Goal: Information Seeking & Learning: Check status

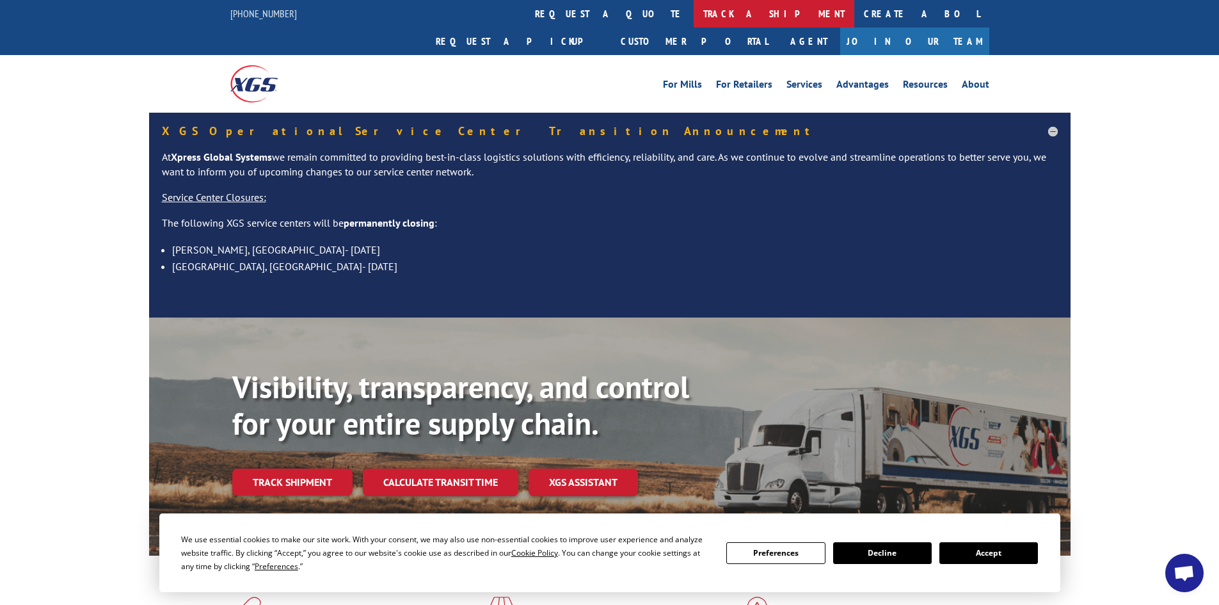
click at [694, 15] on link "track a shipment" at bounding box center [774, 14] width 161 height 28
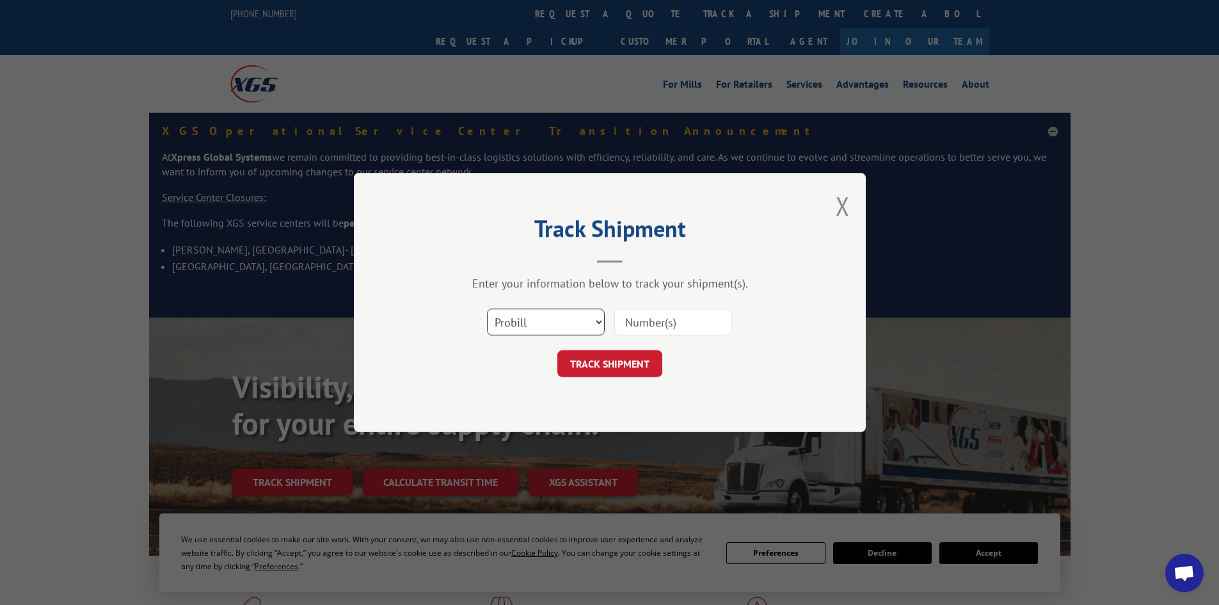
click at [526, 321] on select "Select category... Probill BOL PO" at bounding box center [546, 321] width 118 height 27
select select "bol"
click at [487, 308] on select "Select category... Probill BOL PO" at bounding box center [546, 321] width 118 height 27
paste input "6003255"
click at [627, 321] on input "6003255" at bounding box center [673, 321] width 118 height 27
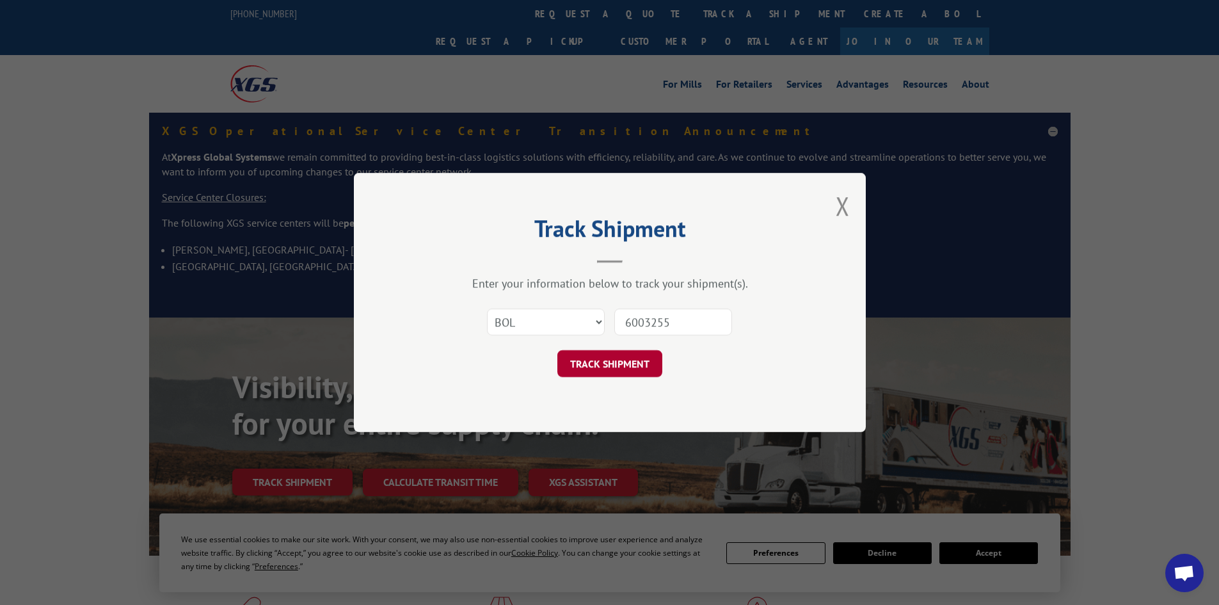
type input "6003255"
drag, startPoint x: 635, startPoint y: 363, endPoint x: 720, endPoint y: 460, distance: 129.2
click at [635, 362] on button "TRACK SHIPMENT" at bounding box center [609, 363] width 105 height 27
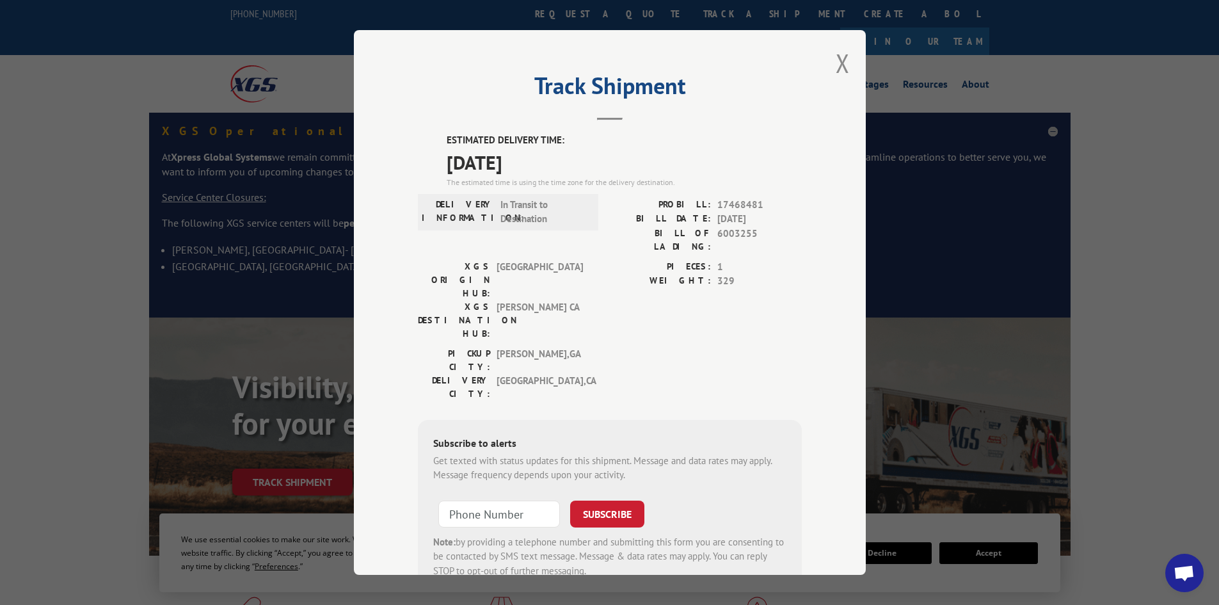
drag, startPoint x: 558, startPoint y: 160, endPoint x: 441, endPoint y: 157, distance: 116.5
click at [447, 157] on span "[DATE]" at bounding box center [624, 162] width 355 height 29
copy span "[DATE]"
click at [118, 47] on div "Track Shipment ESTIMATED DELIVERY TIME: [DATE] The estimated time is using the …" at bounding box center [609, 302] width 1219 height 605
click at [836, 60] on button "Close modal" at bounding box center [843, 63] width 14 height 34
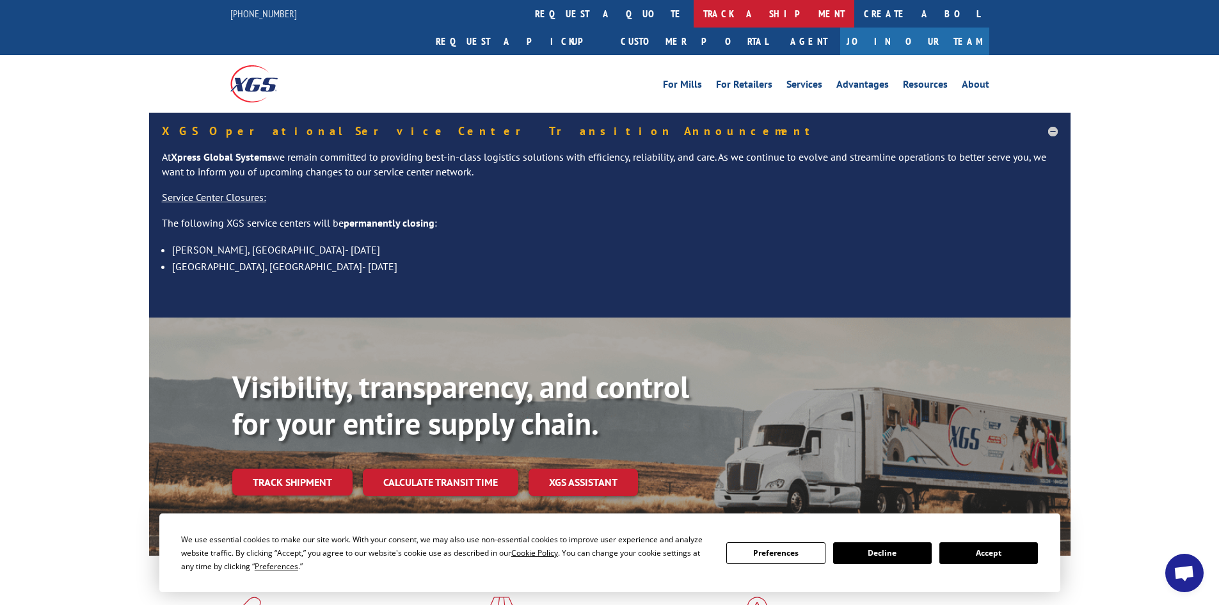
click at [694, 8] on link "track a shipment" at bounding box center [774, 14] width 161 height 28
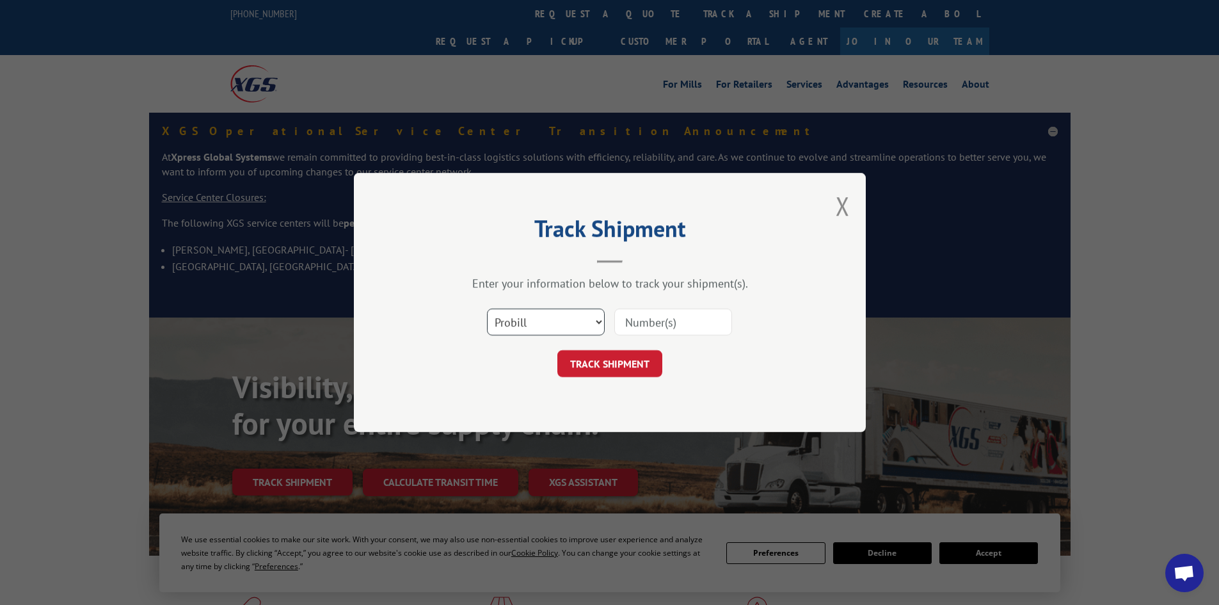
click at [518, 323] on select "Select category... Probill BOL PO" at bounding box center [546, 321] width 118 height 27
select select "bol"
click at [487, 308] on select "Select category... Probill BOL PO" at bounding box center [546, 321] width 118 height 27
paste input "6003255"
click at [626, 322] on input "6003255" at bounding box center [673, 321] width 118 height 27
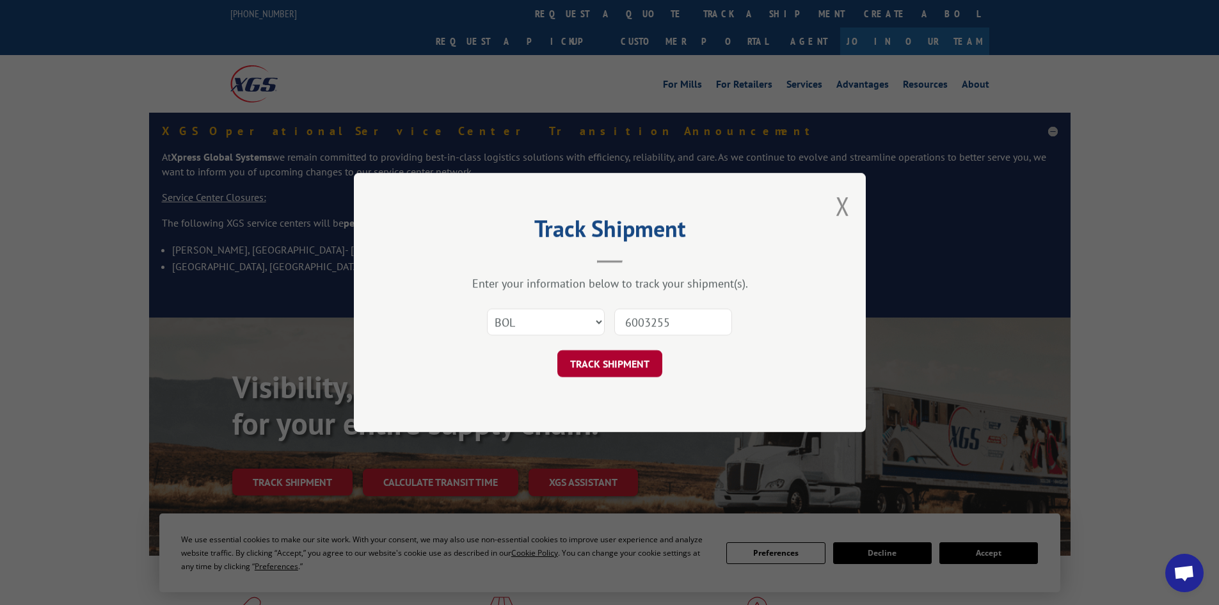
type input "6003255"
click at [614, 366] on button "TRACK SHIPMENT" at bounding box center [609, 363] width 105 height 27
